Goal: Complete application form: Complete application form

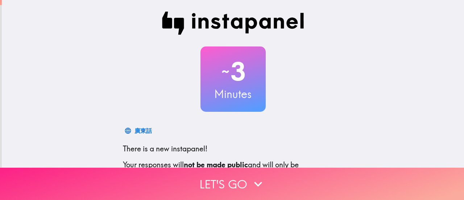
click at [228, 169] on button "Let's go" at bounding box center [232, 184] width 464 height 32
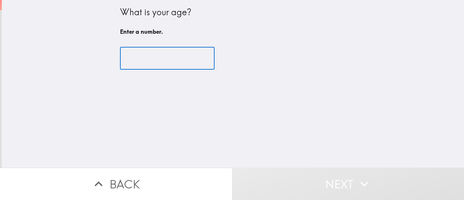
click at [150, 61] on input "number" at bounding box center [167, 58] width 95 height 22
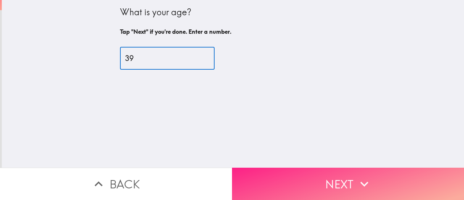
type input "39"
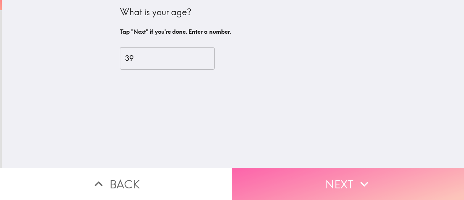
click at [331, 172] on button "Next" at bounding box center [348, 184] width 232 height 32
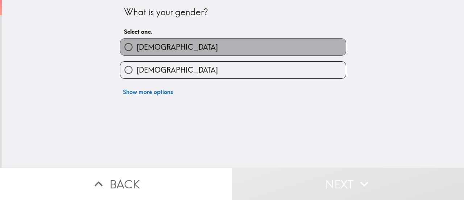
click at [147, 48] on span "[DEMOGRAPHIC_DATA]" at bounding box center [177, 47] width 81 height 10
click at [137, 48] on input "[DEMOGRAPHIC_DATA]" at bounding box center [128, 47] width 16 height 16
radio input "true"
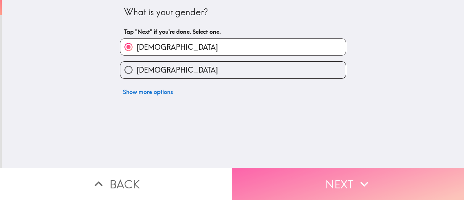
click at [297, 178] on button "Next" at bounding box center [348, 184] width 232 height 32
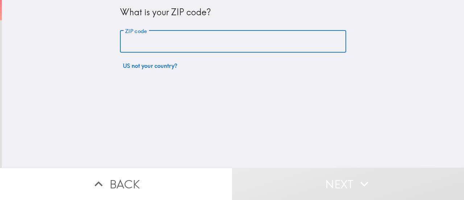
click at [159, 41] on input "ZIP code" at bounding box center [233, 41] width 226 height 22
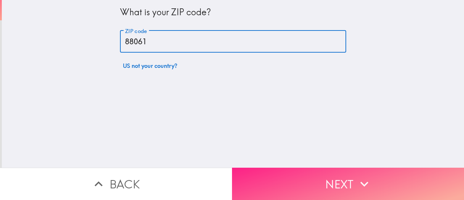
type input "88061"
click at [296, 168] on button "Next" at bounding box center [348, 184] width 232 height 32
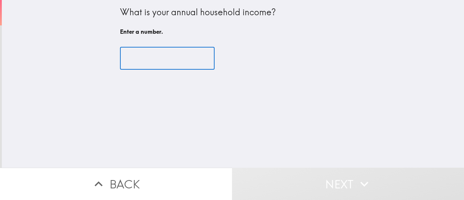
click at [155, 62] on input "number" at bounding box center [167, 58] width 95 height 22
click at [148, 58] on input "number" at bounding box center [167, 58] width 95 height 22
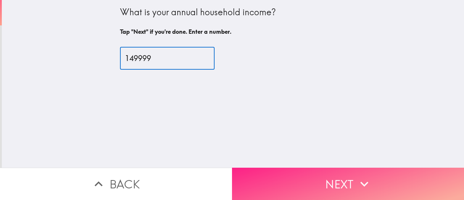
type input "149999"
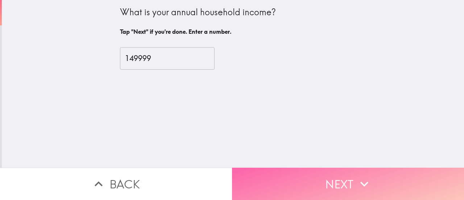
click at [317, 173] on button "Next" at bounding box center [348, 184] width 232 height 32
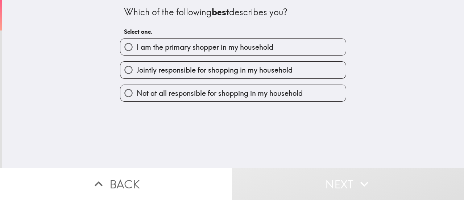
click at [122, 44] on input "I am the primary shopper in my household" at bounding box center [128, 47] width 16 height 16
radio input "true"
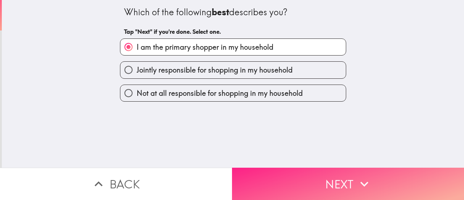
click at [282, 169] on button "Next" at bounding box center [348, 184] width 232 height 32
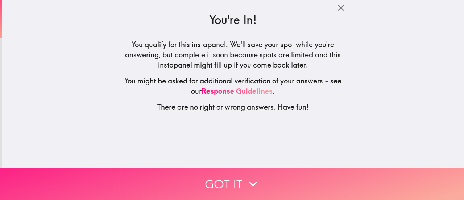
click at [245, 185] on icon "button" at bounding box center [253, 184] width 16 height 16
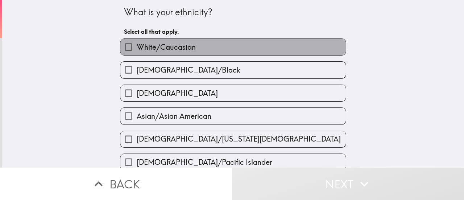
click at [194, 49] on label "White/Caucasian" at bounding box center [233, 47] width 226 height 16
click at [137, 49] on input "White/Caucasian" at bounding box center [128, 47] width 16 height 16
checkbox input "true"
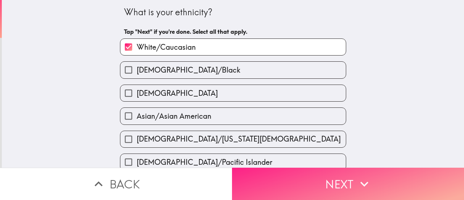
click at [297, 174] on button "Next" at bounding box center [348, 184] width 232 height 32
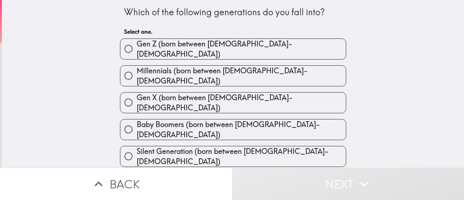
click at [221, 92] on span "Gen X (born between [DEMOGRAPHIC_DATA]-[DEMOGRAPHIC_DATA])" at bounding box center [241, 102] width 209 height 20
click at [137, 94] on input "Gen X (born between [DEMOGRAPHIC_DATA]-[DEMOGRAPHIC_DATA])" at bounding box center [128, 102] width 16 height 16
radio input "true"
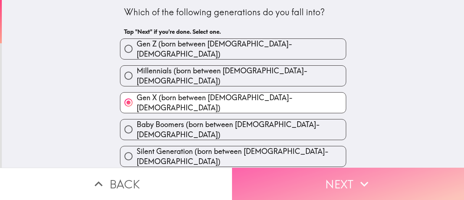
click at [285, 172] on button "Next" at bounding box center [348, 184] width 232 height 32
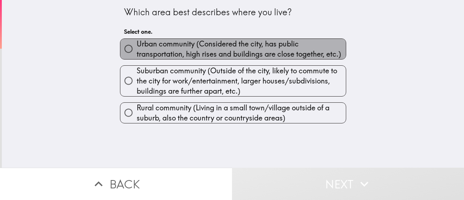
click at [203, 45] on span "Urban community (Considered the city, has public transportation, high rises and…" at bounding box center [241, 49] width 209 height 20
click at [137, 45] on input "Urban community (Considered the city, has public transportation, high rises and…" at bounding box center [128, 49] width 16 height 16
radio input "true"
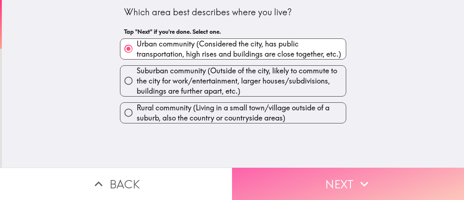
click at [310, 175] on button "Next" at bounding box center [348, 184] width 232 height 32
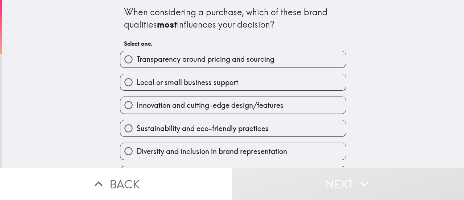
scroll to position [45, 0]
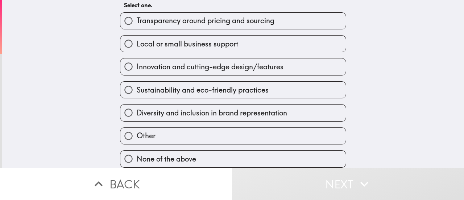
click at [202, 108] on span "Diversity and inclusion in brand representation" at bounding box center [212, 113] width 150 height 10
click at [137, 105] on input "Diversity and inclusion in brand representation" at bounding box center [128, 112] width 16 height 16
radio input "true"
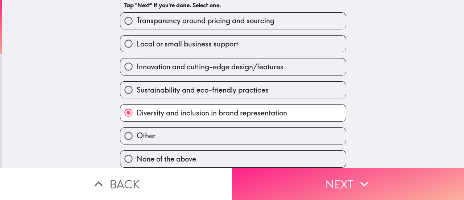
click at [286, 175] on button "Next" at bounding box center [348, 184] width 232 height 32
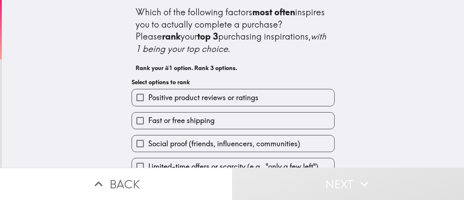
click at [194, 98] on span "Positive product reviews or ratings" at bounding box center [203, 97] width 110 height 10
click at [148, 98] on input "Positive product reviews or ratings" at bounding box center [140, 97] width 16 height 16
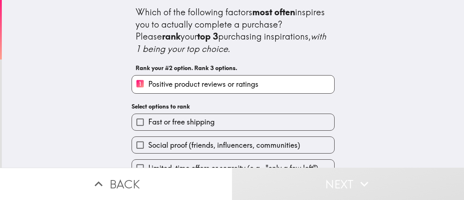
scroll to position [73, 0]
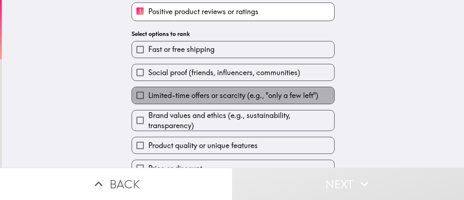
click at [193, 96] on span "Limited-time offers or scarcity (e.g., "only a few left")" at bounding box center [233, 95] width 170 height 10
click at [148, 96] on input "Limited-time offers or scarcity (e.g., "only a few left")" at bounding box center [140, 95] width 16 height 16
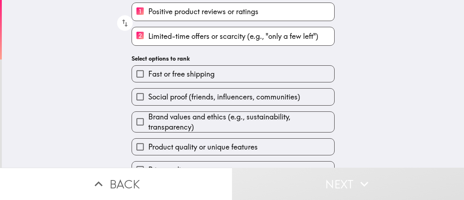
click at [205, 125] on span "Brand values and ethics (e.g., sustainability, transparency)" at bounding box center [241, 122] width 186 height 20
click at [148, 125] on input "Brand values and ethics (e.g., sustainability, transparency)" at bounding box center [140, 122] width 16 height 16
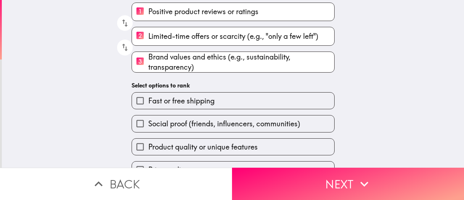
scroll to position [90, 0]
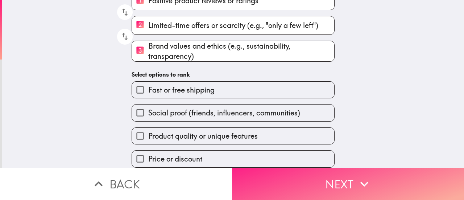
click at [328, 172] on button "Next" at bounding box center [348, 184] width 232 height 32
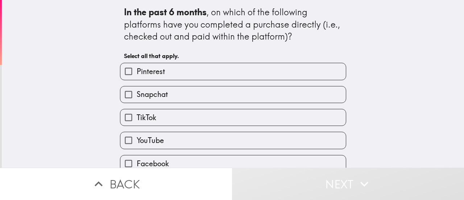
click at [173, 102] on label "Snapchat" at bounding box center [233, 94] width 226 height 16
click at [137, 102] on input "Snapchat" at bounding box center [128, 94] width 16 height 16
checkbox input "true"
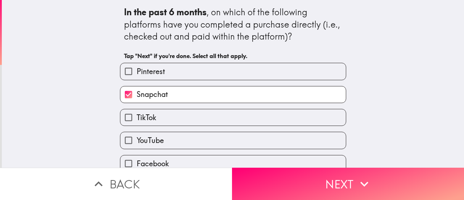
click at [174, 118] on label "TikTok" at bounding box center [233, 117] width 226 height 16
click at [137, 118] on input "TikTok" at bounding box center [128, 117] width 16 height 16
checkbox input "true"
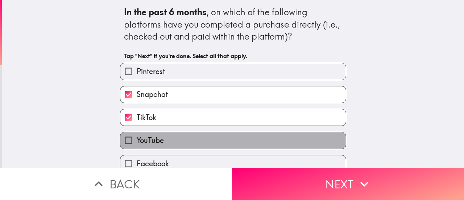
click at [176, 136] on label "YouTube" at bounding box center [233, 140] width 226 height 16
click at [137, 136] on input "YouTube" at bounding box center [128, 140] width 16 height 16
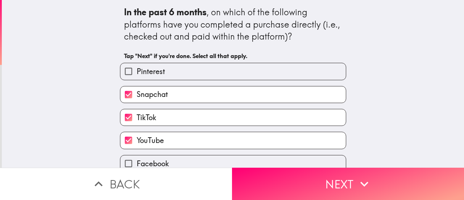
scroll to position [57, 0]
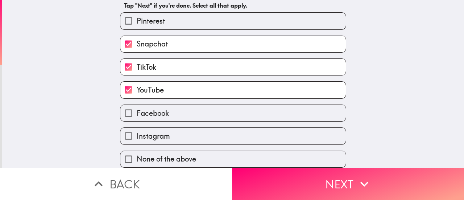
click at [169, 82] on label "YouTube" at bounding box center [233, 90] width 226 height 16
click at [137, 82] on input "YouTube" at bounding box center [128, 90] width 16 height 16
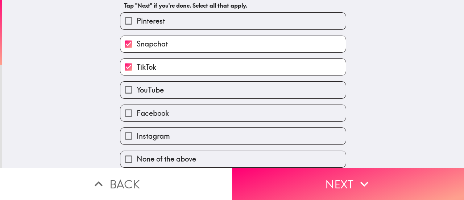
click at [169, 82] on label "YouTube" at bounding box center [233, 90] width 226 height 16
click at [137, 82] on input "YouTube" at bounding box center [128, 90] width 16 height 16
checkbox input "true"
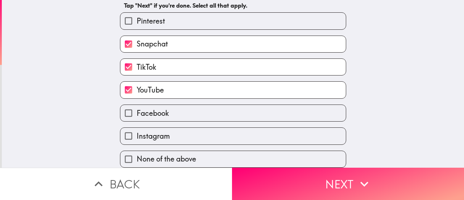
click at [163, 113] on label "Facebook" at bounding box center [233, 113] width 226 height 16
click at [137, 113] on input "Facebook" at bounding box center [128, 113] width 16 height 16
checkbox input "true"
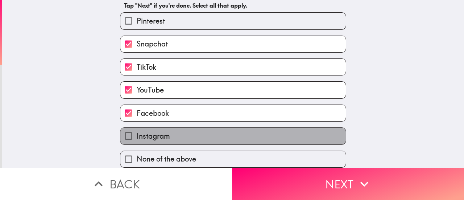
click at [167, 128] on label "Instagram" at bounding box center [233, 136] width 226 height 16
click at [137, 128] on input "Instagram" at bounding box center [128, 136] width 16 height 16
checkbox input "true"
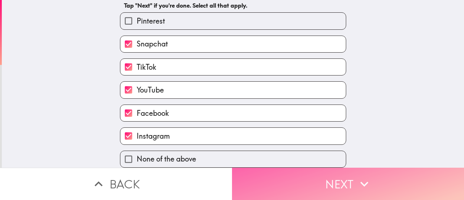
click at [324, 170] on button "Next" at bounding box center [348, 184] width 232 height 32
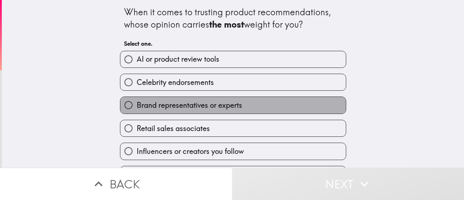
click at [223, 100] on label "Brand representatives or experts" at bounding box center [233, 105] width 226 height 16
click at [137, 100] on input "Brand representatives or experts" at bounding box center [128, 105] width 16 height 16
radio input "true"
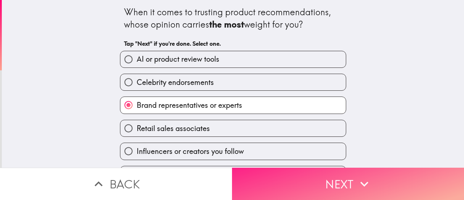
click at [316, 168] on button "Next" at bounding box center [348, 184] width 232 height 32
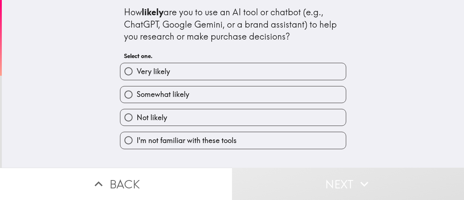
click at [161, 71] on span "Very likely" at bounding box center [153, 71] width 33 height 10
click at [137, 71] on input "Very likely" at bounding box center [128, 71] width 16 height 16
radio input "true"
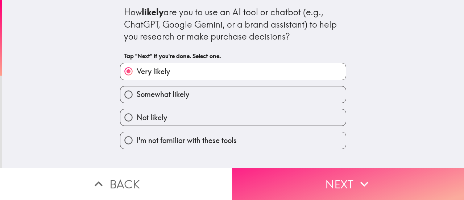
click at [292, 172] on button "Next" at bounding box center [348, 184] width 232 height 32
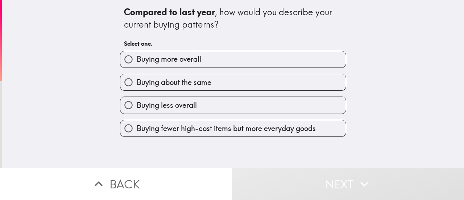
click at [169, 80] on span "Buying about the same" at bounding box center [174, 82] width 75 height 10
click at [137, 80] on input "Buying about the same" at bounding box center [128, 82] width 16 height 16
radio input "true"
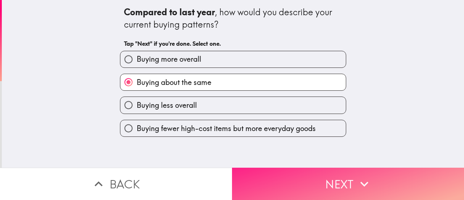
click at [310, 181] on button "Next" at bounding box center [348, 184] width 232 height 32
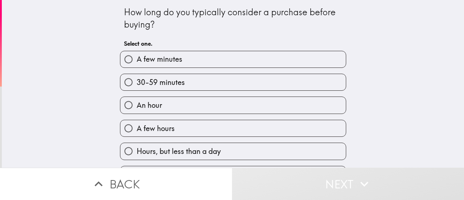
click at [181, 59] on label "A few minutes" at bounding box center [233, 59] width 226 height 16
click at [137, 59] on input "A few minutes" at bounding box center [128, 59] width 16 height 16
radio input "true"
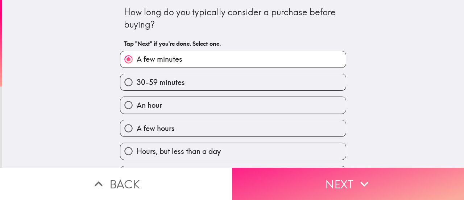
click at [287, 183] on button "Next" at bounding box center [348, 184] width 232 height 32
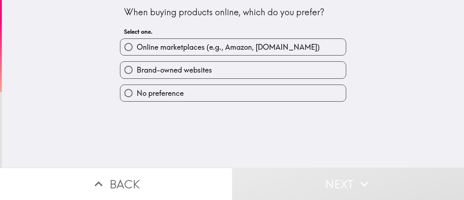
click at [197, 69] on span "Brand-owned websites" at bounding box center [174, 70] width 75 height 10
click at [137, 69] on input "Brand-owned websites" at bounding box center [128, 70] width 16 height 16
radio input "true"
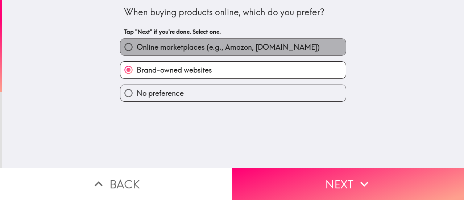
click at [220, 45] on span "Online marketplaces (e.g., Amazon, [DOMAIN_NAME])" at bounding box center [228, 47] width 183 height 10
click at [137, 45] on input "Online marketplaces (e.g., Amazon, [DOMAIN_NAME])" at bounding box center [128, 47] width 16 height 16
radio input "true"
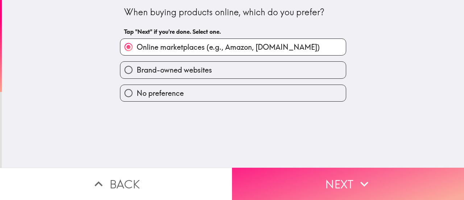
click at [279, 174] on button "Next" at bounding box center [348, 184] width 232 height 32
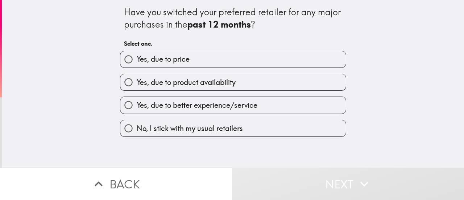
click at [167, 57] on span "Yes, due to price" at bounding box center [163, 59] width 53 height 10
click at [137, 57] on input "Yes, due to price" at bounding box center [128, 59] width 16 height 16
radio input "true"
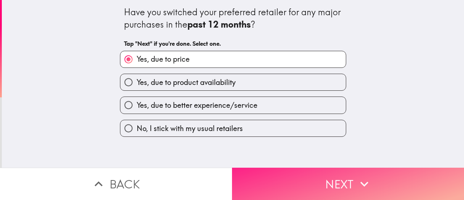
click at [303, 178] on button "Next" at bounding box center [348, 184] width 232 height 32
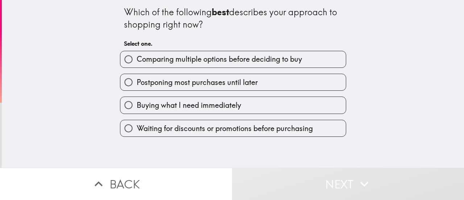
click at [189, 64] on span "Comparing multiple options before deciding to buy" at bounding box center [219, 59] width 165 height 10
click at [137, 64] on input "Comparing multiple options before deciding to buy" at bounding box center [128, 59] width 16 height 16
radio input "true"
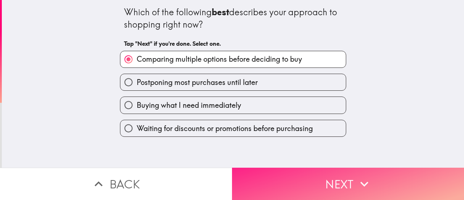
click at [296, 177] on button "Next" at bounding box center [348, 184] width 232 height 32
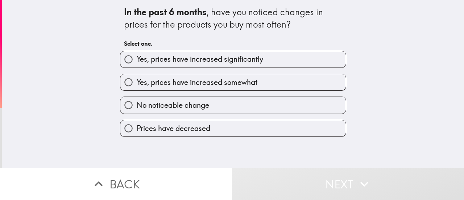
click at [169, 57] on span "Yes, prices have increased significantly" at bounding box center [200, 59] width 127 height 10
click at [137, 57] on input "Yes, prices have increased significantly" at bounding box center [128, 59] width 16 height 16
radio input "true"
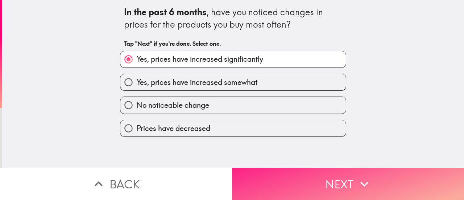
click at [301, 178] on button "Next" at bounding box center [348, 184] width 232 height 32
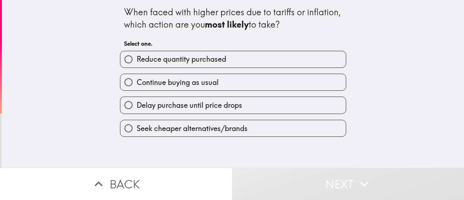
click at [177, 88] on label "Continue buying as usual" at bounding box center [233, 82] width 226 height 16
click at [137, 88] on input "Continue buying as usual" at bounding box center [128, 82] width 16 height 16
radio input "true"
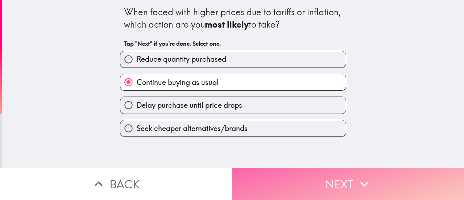
click at [292, 190] on button "Next" at bounding box center [348, 184] width 232 height 32
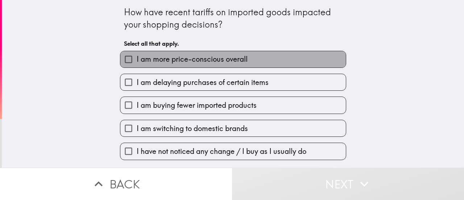
click at [163, 63] on span "I am more price-conscious overall" at bounding box center [192, 59] width 111 height 10
click at [137, 63] on input "I am more price-conscious overall" at bounding box center [128, 59] width 16 height 16
checkbox input "true"
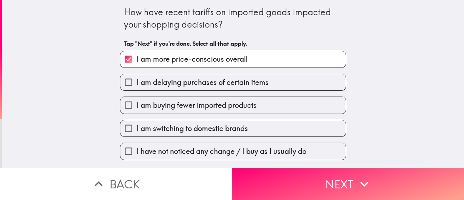
click at [189, 118] on div "I am switching to domestic brands" at bounding box center [230, 125] width 232 height 23
click at [190, 112] on label "I am buying fewer imported products" at bounding box center [233, 105] width 226 height 16
click at [137, 112] on input "I am buying fewer imported products" at bounding box center [128, 105] width 16 height 16
checkbox input "true"
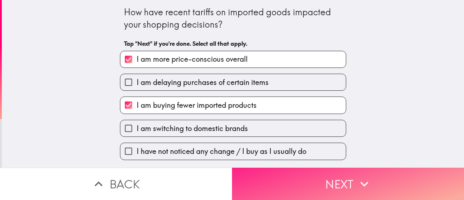
click at [283, 176] on button "Next" at bounding box center [348, 184] width 232 height 32
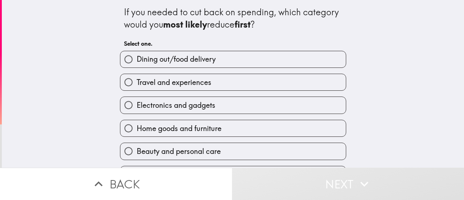
click at [185, 58] on span "Dining out/food delivery" at bounding box center [176, 59] width 79 height 10
click at [137, 58] on input "Dining out/food delivery" at bounding box center [128, 59] width 16 height 16
radio input "true"
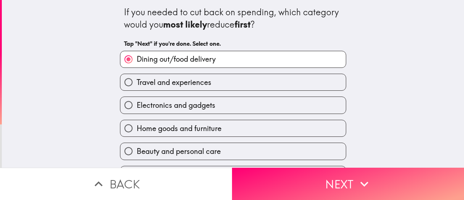
click at [205, 103] on span "Electronics and gadgets" at bounding box center [176, 105] width 79 height 10
click at [137, 103] on input "Electronics and gadgets" at bounding box center [128, 105] width 16 height 16
radio input "true"
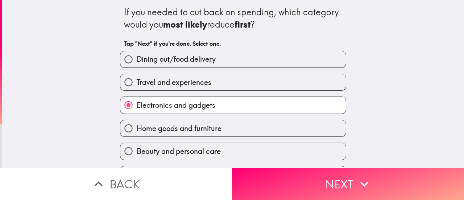
scroll to position [69, 0]
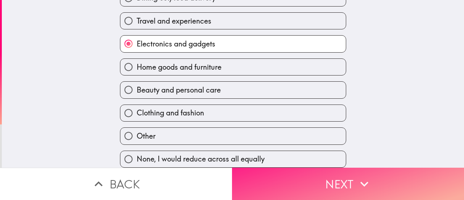
click at [286, 170] on button "Next" at bounding box center [348, 184] width 232 height 32
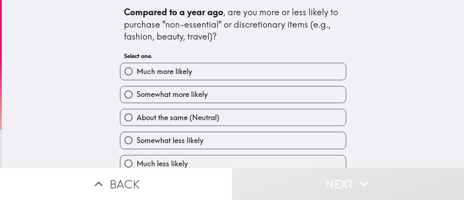
click at [164, 76] on span "Much more likely" at bounding box center [164, 71] width 55 height 10
click at [137, 76] on input "Much more likely" at bounding box center [128, 71] width 16 height 16
radio input "true"
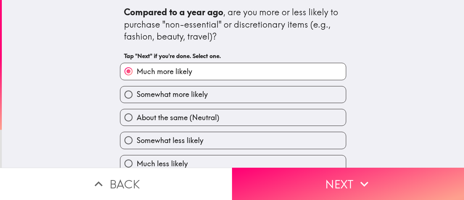
scroll to position [11, 0]
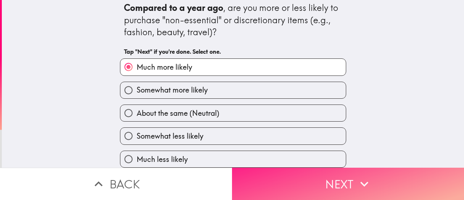
click at [294, 176] on button "Next" at bounding box center [348, 184] width 232 height 32
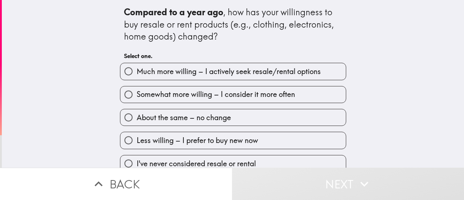
click at [195, 76] on span "Much more willing – I actively seek resale/rental options" at bounding box center [229, 71] width 184 height 10
click at [137, 76] on input "Much more willing – I actively seek resale/rental options" at bounding box center [128, 71] width 16 height 16
radio input "true"
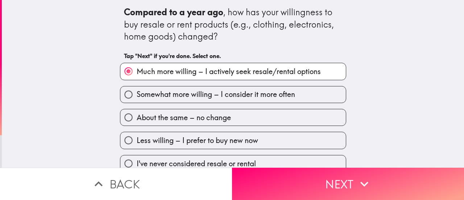
scroll to position [11, 0]
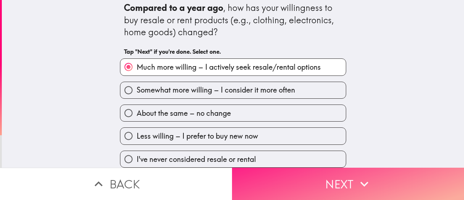
click at [315, 176] on button "Next" at bounding box center [348, 184] width 232 height 32
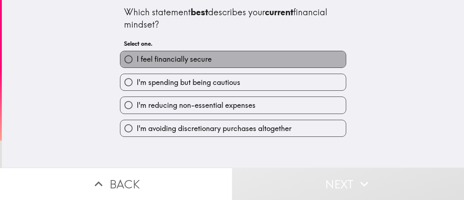
click at [171, 59] on span "I feel financially secure" at bounding box center [174, 59] width 75 height 10
click at [137, 59] on input "I feel financially secure" at bounding box center [128, 59] width 16 height 16
radio input "true"
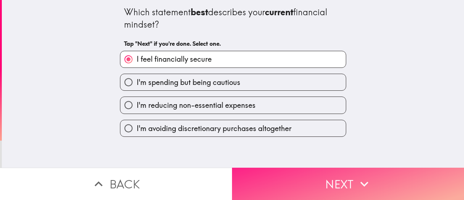
click at [325, 183] on button "Next" at bounding box center [348, 184] width 232 height 32
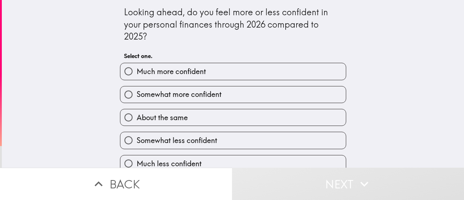
click at [166, 72] on span "Much more confident" at bounding box center [171, 71] width 69 height 10
click at [137, 72] on input "Much more confident" at bounding box center [128, 71] width 16 height 16
radio input "true"
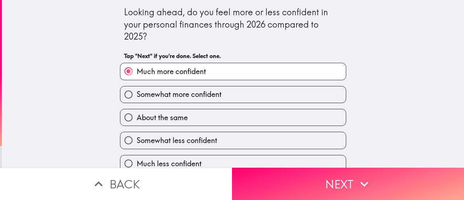
scroll to position [11, 0]
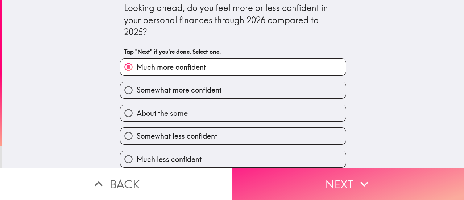
click at [339, 170] on button "Next" at bounding box center [348, 184] width 232 height 32
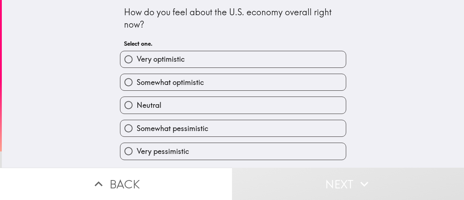
click at [181, 61] on label "Very optimistic" at bounding box center [233, 59] width 226 height 16
click at [137, 61] on input "Very optimistic" at bounding box center [128, 59] width 16 height 16
radio input "true"
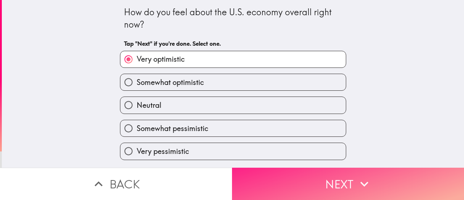
click at [300, 175] on button "Next" at bounding box center [348, 184] width 232 height 32
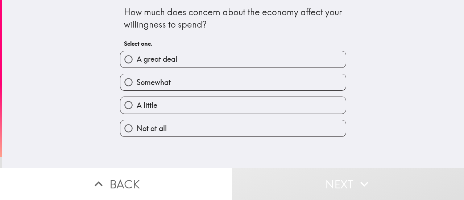
click at [158, 59] on span "A great deal" at bounding box center [157, 59] width 41 height 10
click at [137, 59] on input "A great deal" at bounding box center [128, 59] width 16 height 16
radio input "true"
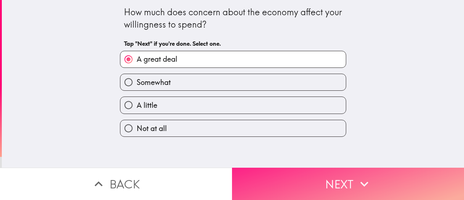
click at [309, 191] on button "Next" at bounding box center [348, 184] width 232 height 32
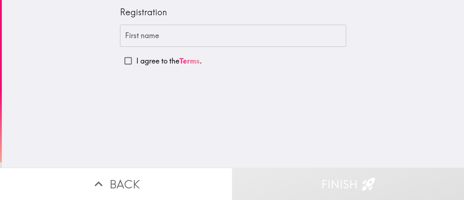
click at [152, 37] on input "First name" at bounding box center [233, 36] width 226 height 22
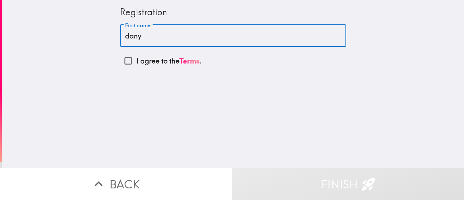
click at [122, 18] on div "Registration" at bounding box center [233, 12] width 226 height 12
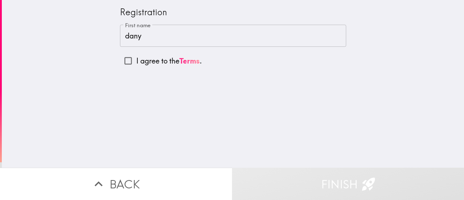
click at [125, 16] on div "Registration" at bounding box center [233, 12] width 226 height 12
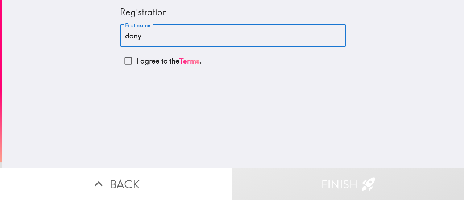
click at [141, 34] on input "dany" at bounding box center [233, 36] width 226 height 22
type input "d"
type input "[US_STATE]"
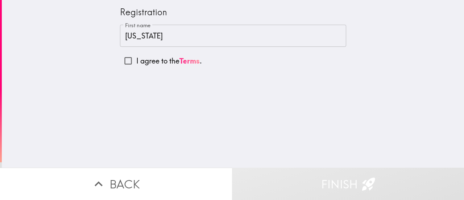
click at [247, 138] on div "Registration First name [US_STATE] First name I agree to the Terms ." at bounding box center [233, 84] width 462 height 168
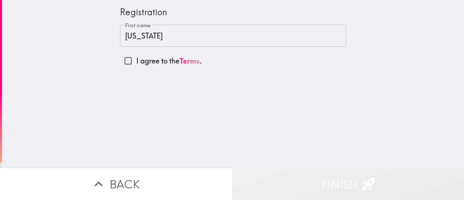
click at [316, 178] on button "Finish" at bounding box center [348, 184] width 232 height 32
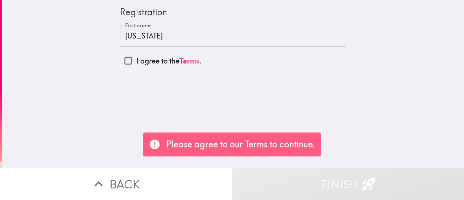
click at [233, 100] on div "Registration First name [US_STATE] First name I agree to the Terms ." at bounding box center [233, 84] width 462 height 168
click at [139, 15] on div "Registration" at bounding box center [233, 12] width 226 height 12
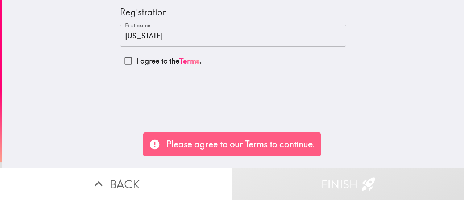
click at [139, 12] on div "Registration" at bounding box center [233, 12] width 226 height 12
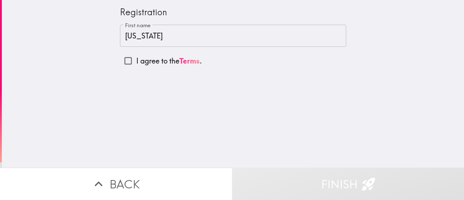
click at [153, 58] on p "I agree to the Terms ." at bounding box center [169, 61] width 66 height 10
click at [136, 58] on input "I agree to the Terms ." at bounding box center [128, 61] width 16 height 16
checkbox input "true"
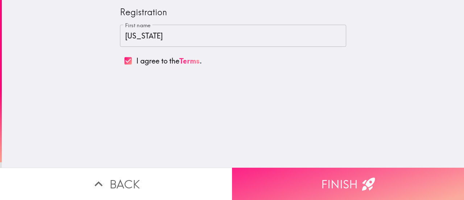
click at [320, 171] on button "Finish" at bounding box center [348, 184] width 232 height 32
